Goal: Information Seeking & Learning: Learn about a topic

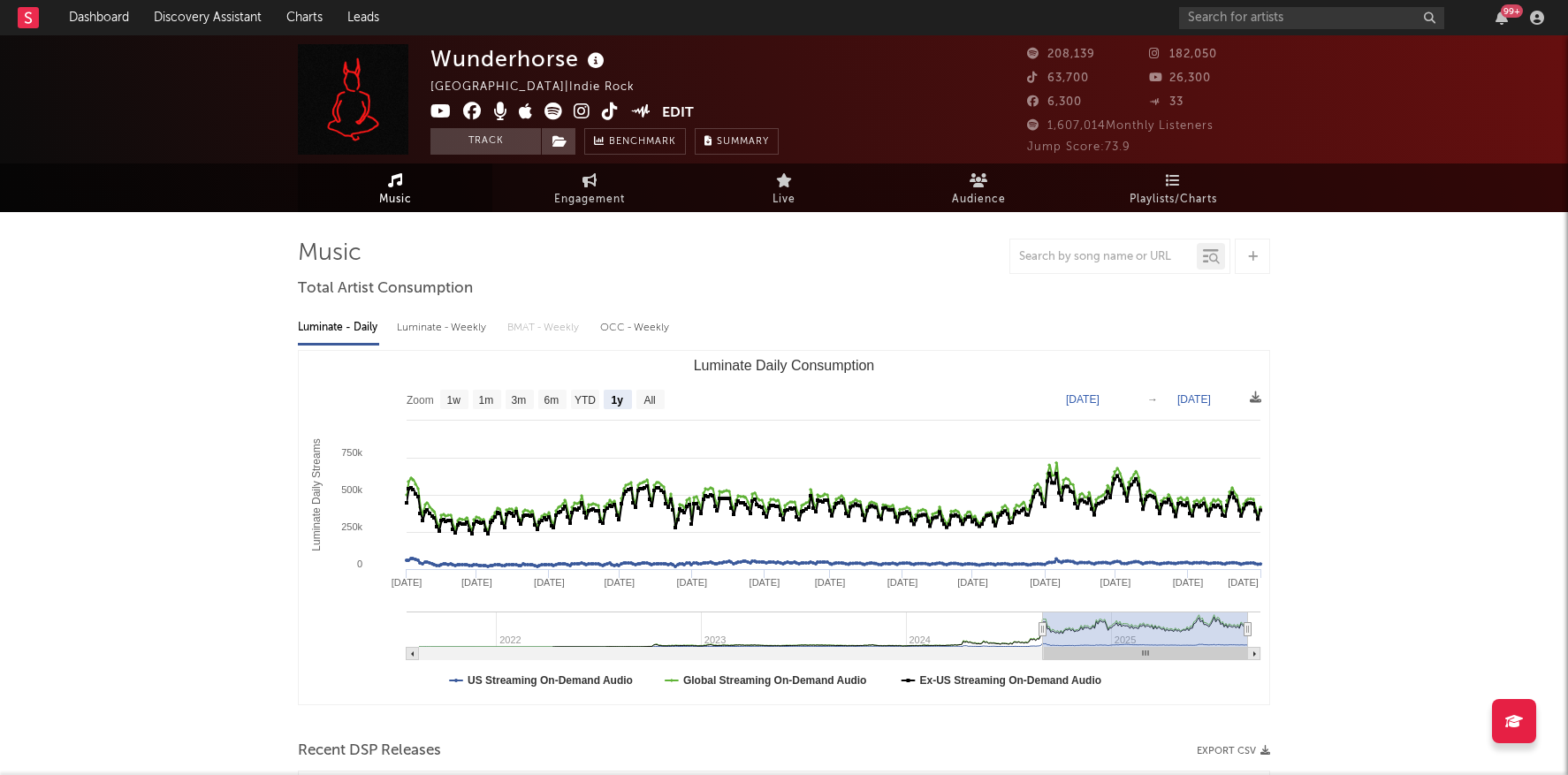
select select "1y"
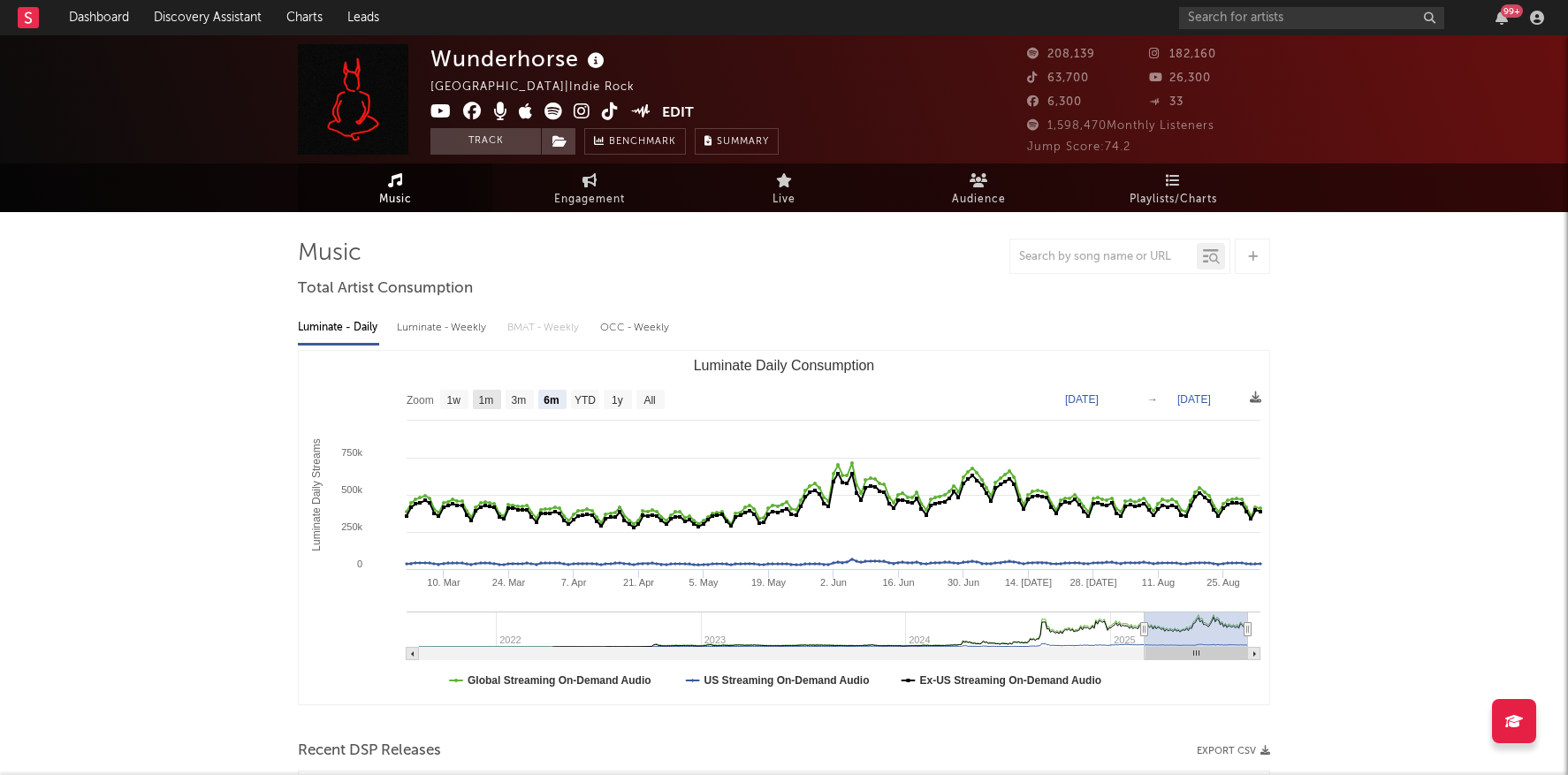
click at [476, 405] on rect "Luminate Daily Consumption" at bounding box center [487, 400] width 28 height 20
select select "1m"
type input "2025-08-02"
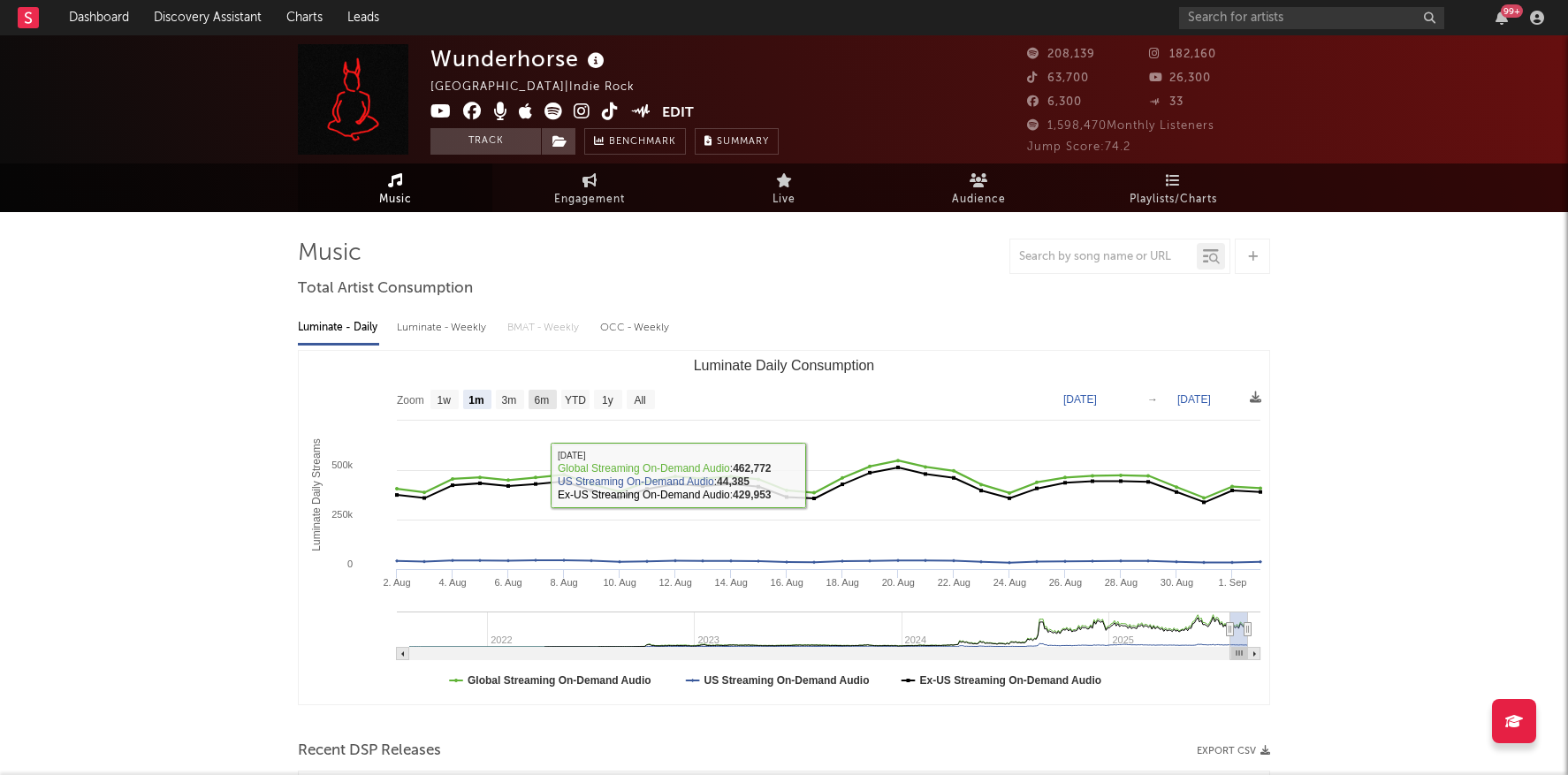
click at [540, 406] on rect "Luminate Daily Consumption" at bounding box center [543, 400] width 28 height 20
select select "6m"
type input "2025-03-02"
